Goal: Task Accomplishment & Management: Use online tool/utility

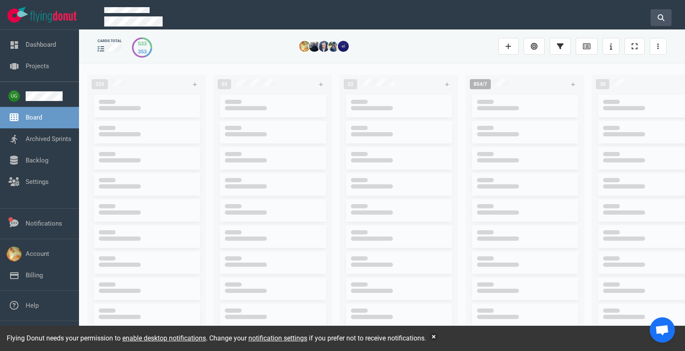
click at [662, 14] on icon at bounding box center [661, 17] width 7 height 7
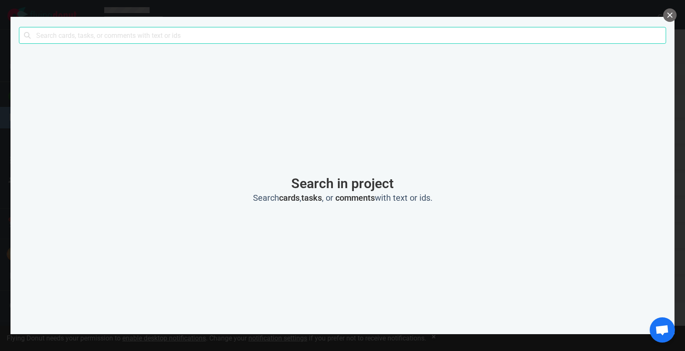
click at [444, 39] on input "text" at bounding box center [343, 35] width 648 height 17
click button "Search" at bounding box center [0, 0] width 0 height 0
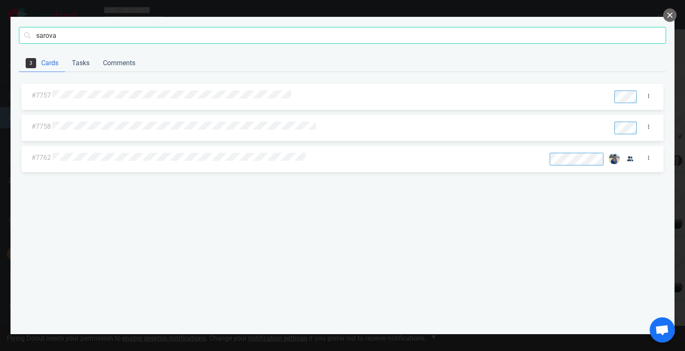
type input "sarova"
click button "Search" at bounding box center [0, 0] width 0 height 0
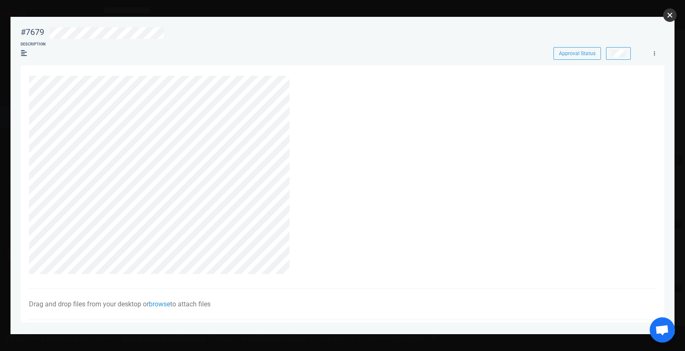
click at [667, 17] on button "close" at bounding box center [669, 14] width 13 height 13
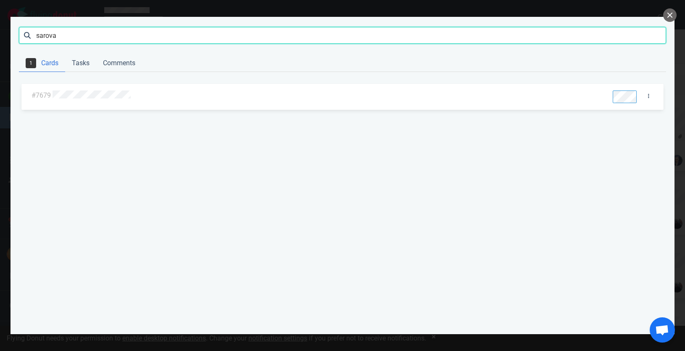
click at [402, 35] on input "sarova" at bounding box center [343, 35] width 648 height 17
type input "sarova"
click button "Search" at bounding box center [0, 0] width 0 height 0
